Goal: Navigation & Orientation: Understand site structure

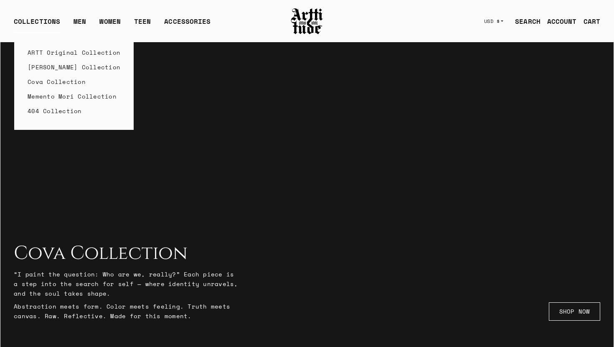
click at [39, 23] on div "COLLECTIONS" at bounding box center [37, 24] width 46 height 17
click at [50, 51] on link "ARTT Original Collection" at bounding box center [74, 52] width 93 height 15
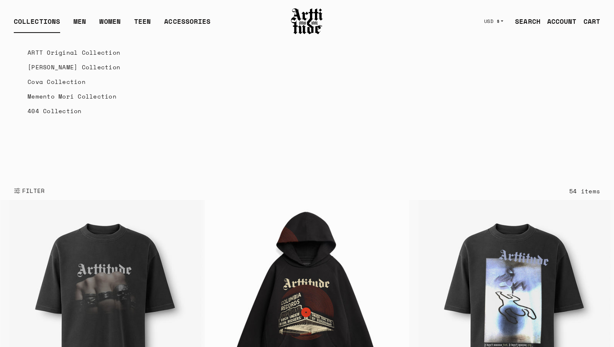
click at [57, 71] on link "[PERSON_NAME] Collection" at bounding box center [74, 67] width 93 height 15
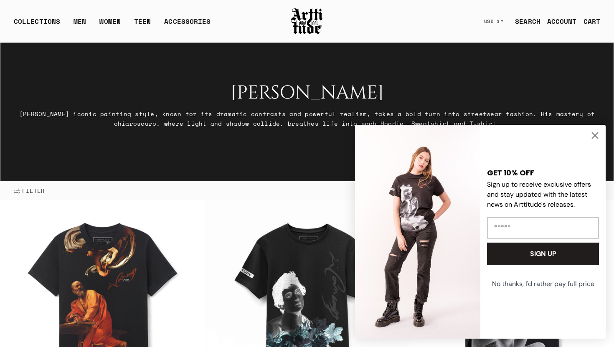
click at [597, 138] on icon "Close dialog" at bounding box center [596, 136] width 6 height 6
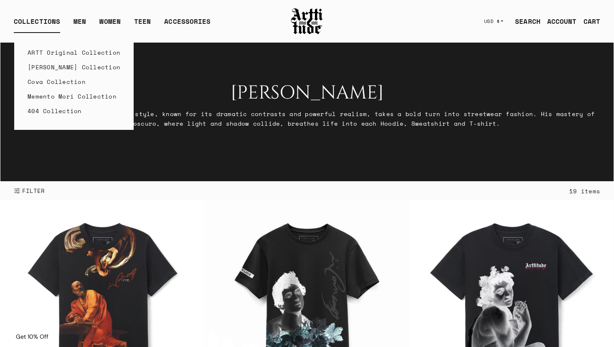
click at [51, 84] on link "Cova Collection" at bounding box center [74, 81] width 93 height 15
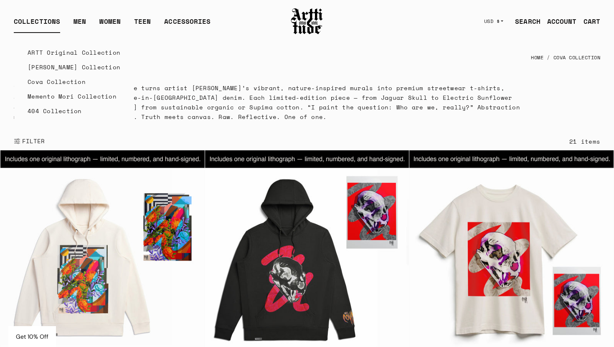
click at [60, 97] on link "Memento Mori Collection" at bounding box center [74, 96] width 93 height 15
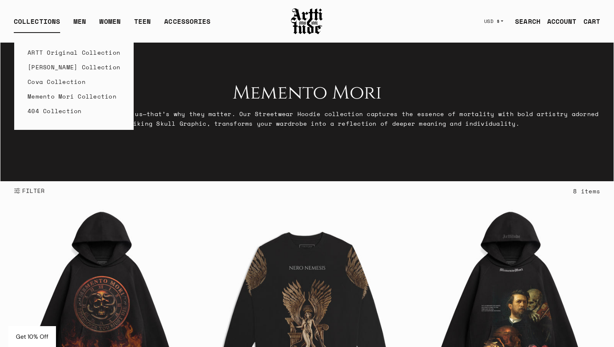
click at [66, 110] on link "404 Collection" at bounding box center [74, 111] width 93 height 15
